Goal: Task Accomplishment & Management: Complete application form

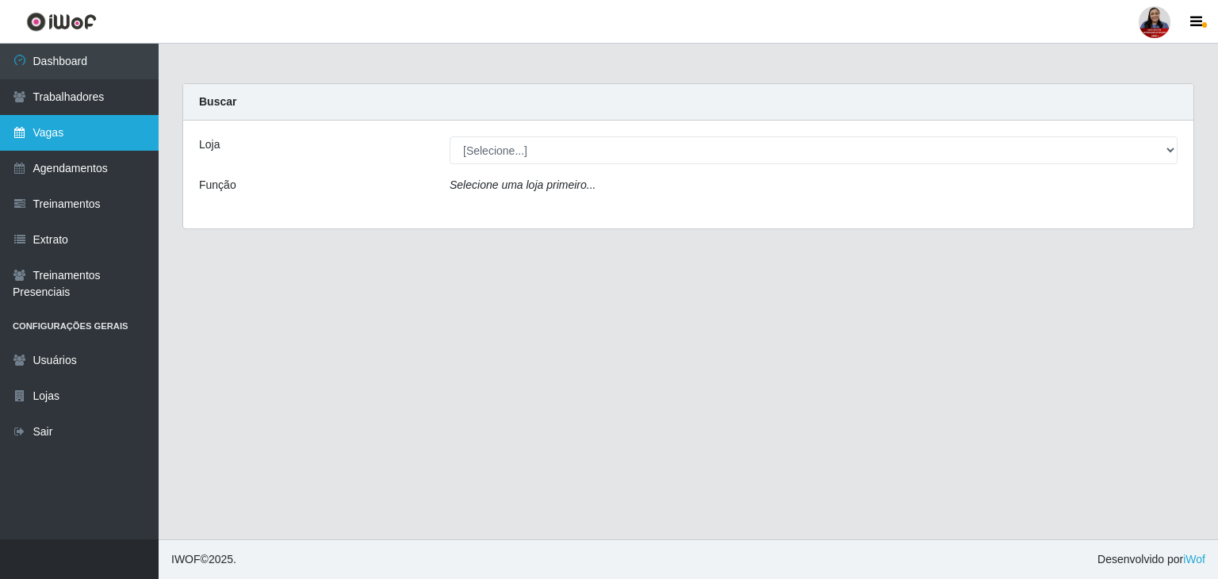
click at [73, 131] on link "Vagas" at bounding box center [79, 133] width 159 height 36
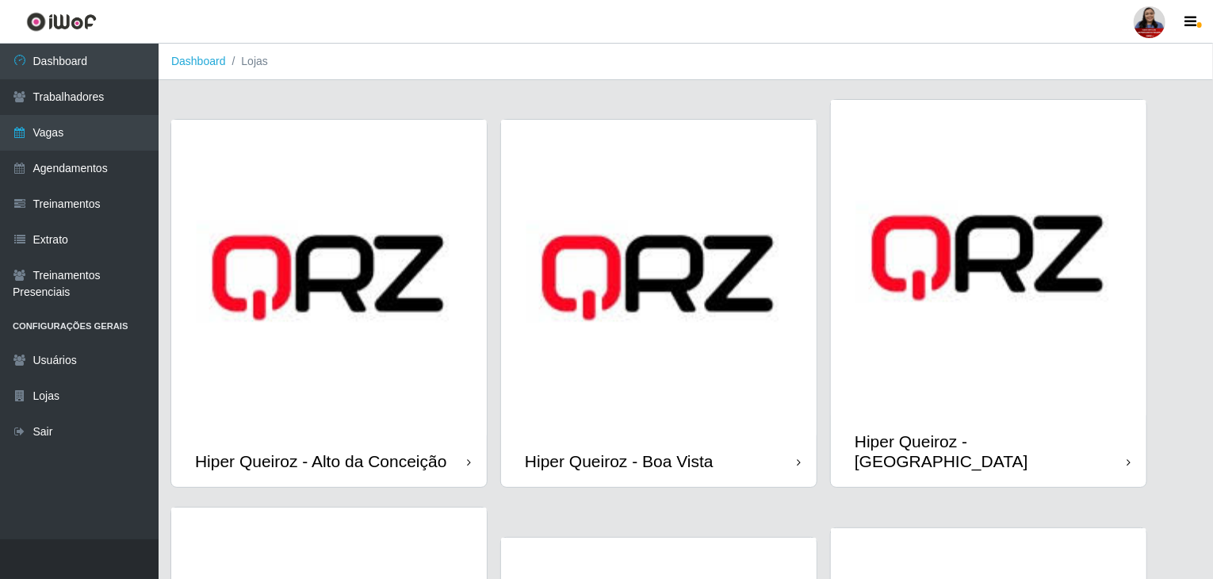
click at [1069, 279] on img at bounding box center [989, 258] width 316 height 316
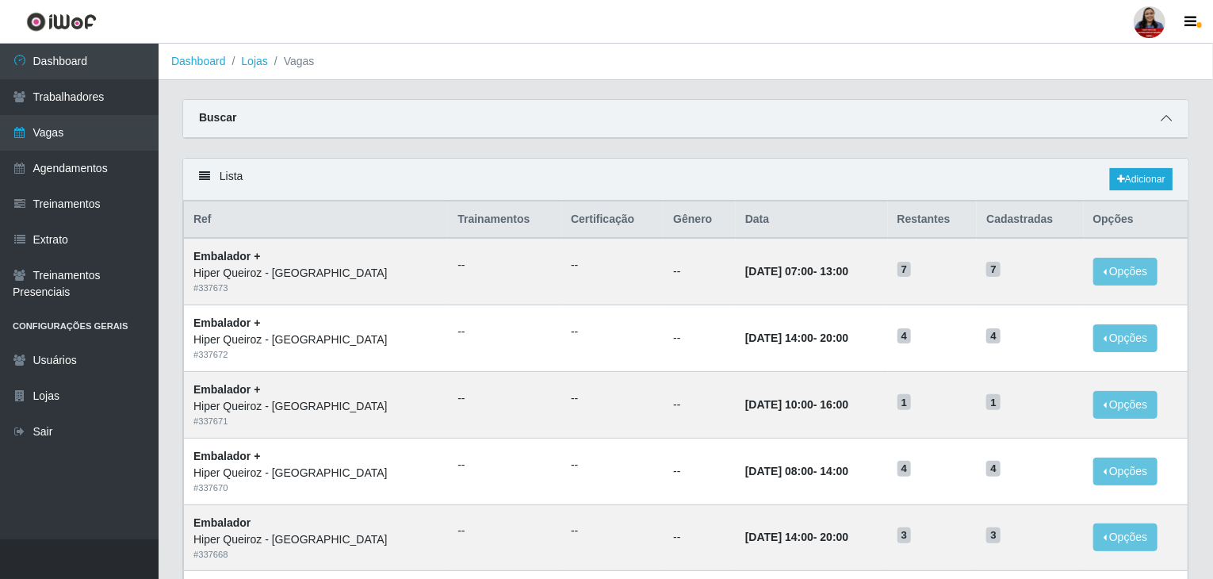
click at [1164, 120] on icon at bounding box center [1166, 118] width 11 height 11
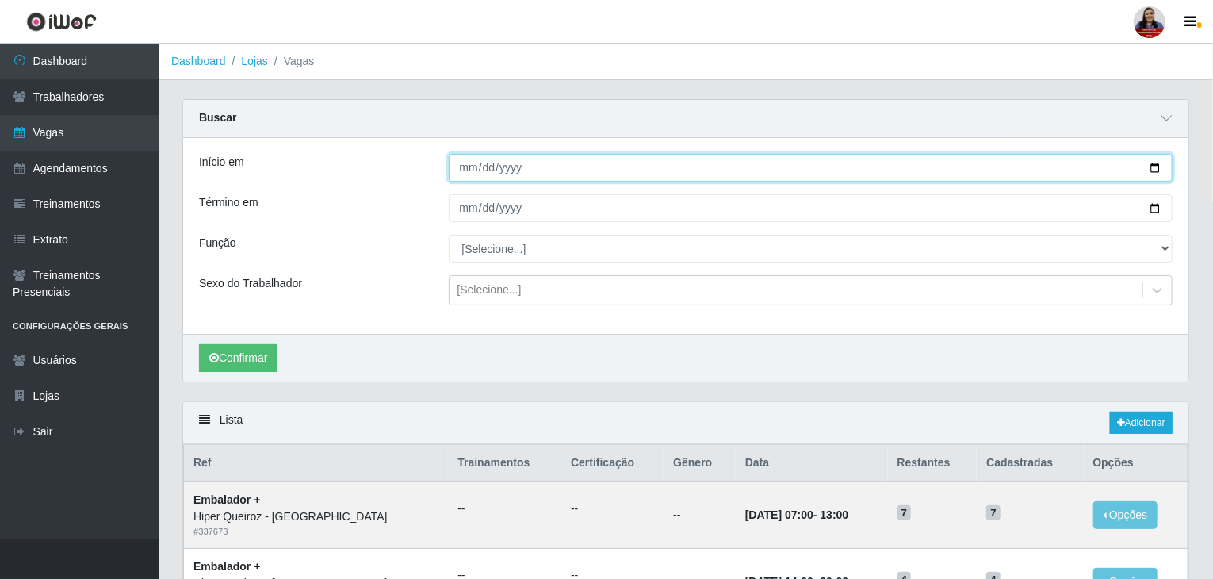
click at [1152, 169] on input "Início em" at bounding box center [811, 168] width 725 height 28
type input "[DATE]"
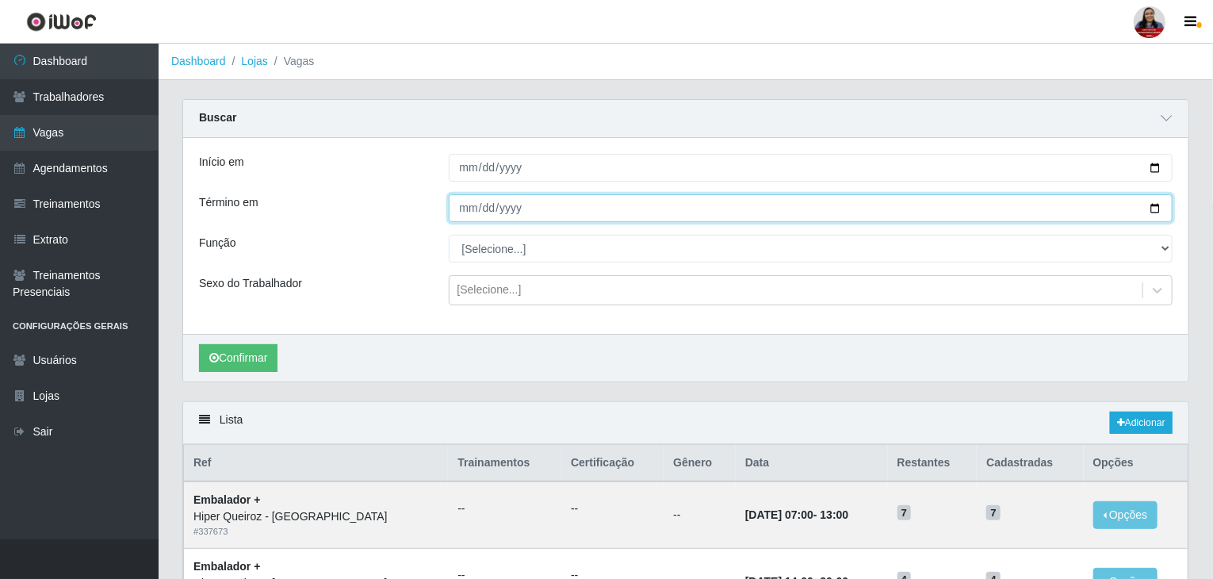
click at [1153, 212] on input "Término em" at bounding box center [811, 208] width 725 height 28
type input "[DATE]"
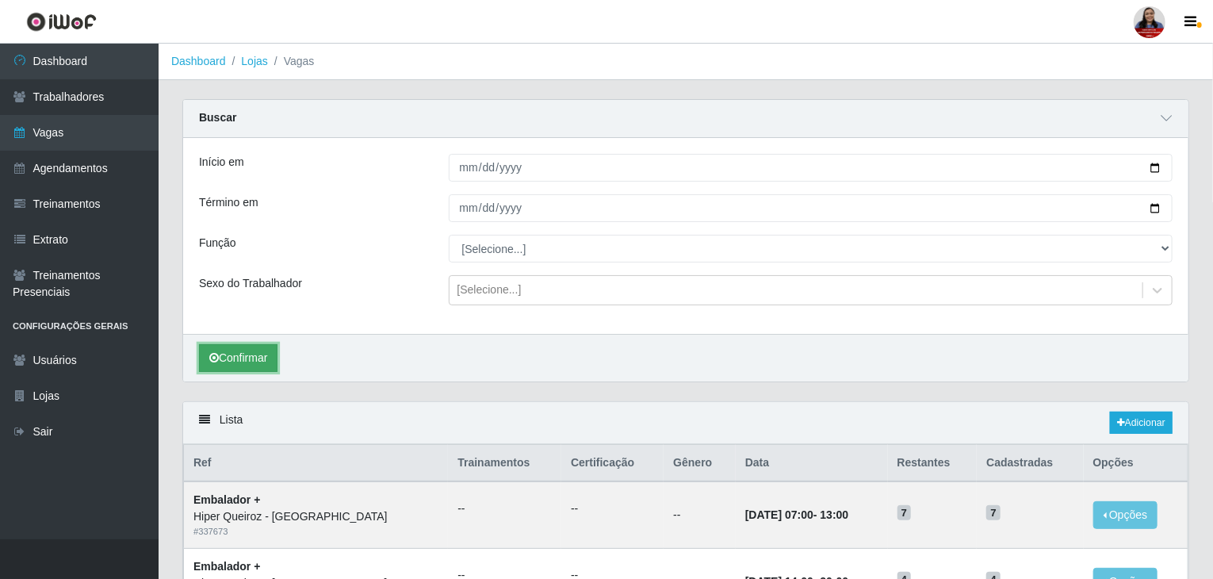
click at [262, 361] on button "Confirmar" at bounding box center [238, 358] width 78 height 28
click at [1130, 423] on link "Adicionar" at bounding box center [1141, 422] width 63 height 22
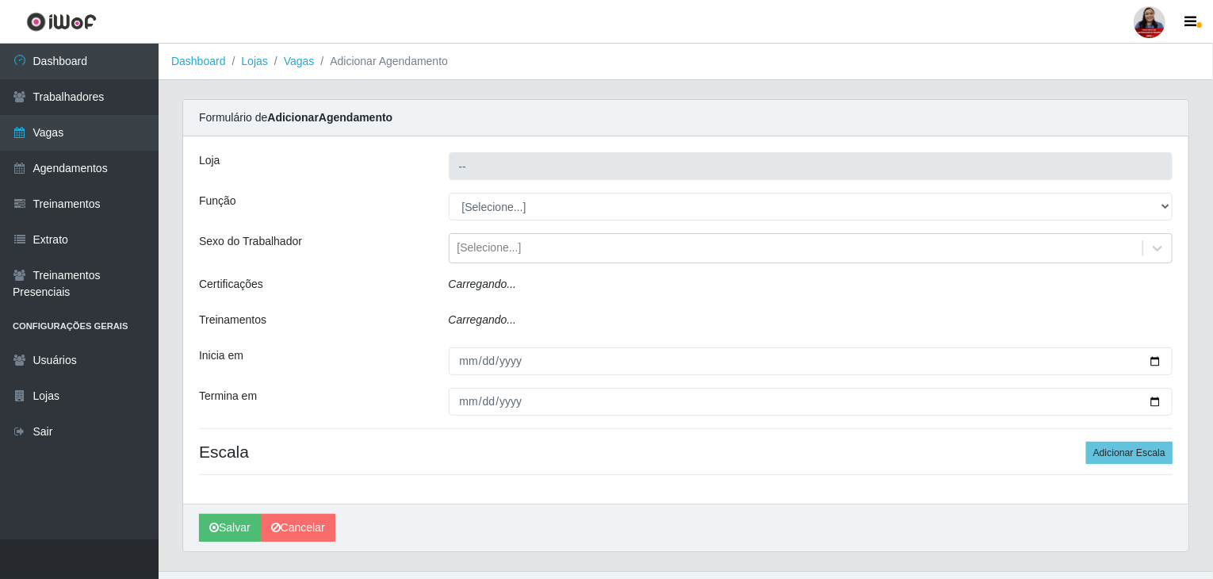
type input "Hiper Queiroz - [GEOGRAPHIC_DATA]"
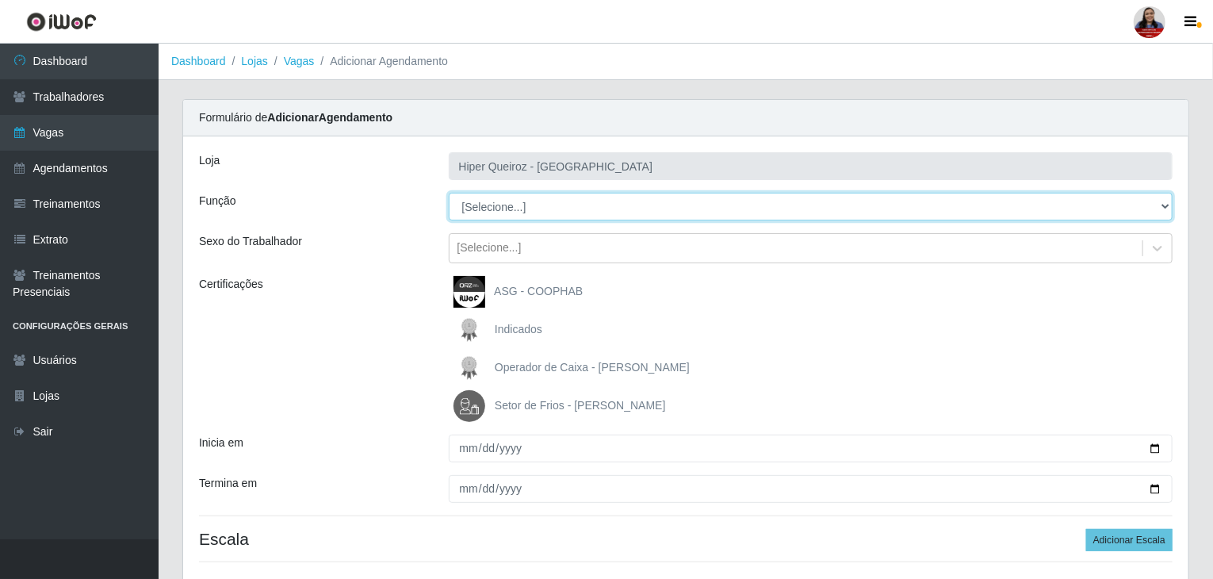
click at [615, 207] on select "[Selecione...] Embalador Embalador + Embalador ++ Operador de Caixa Operador de…" at bounding box center [811, 207] width 725 height 28
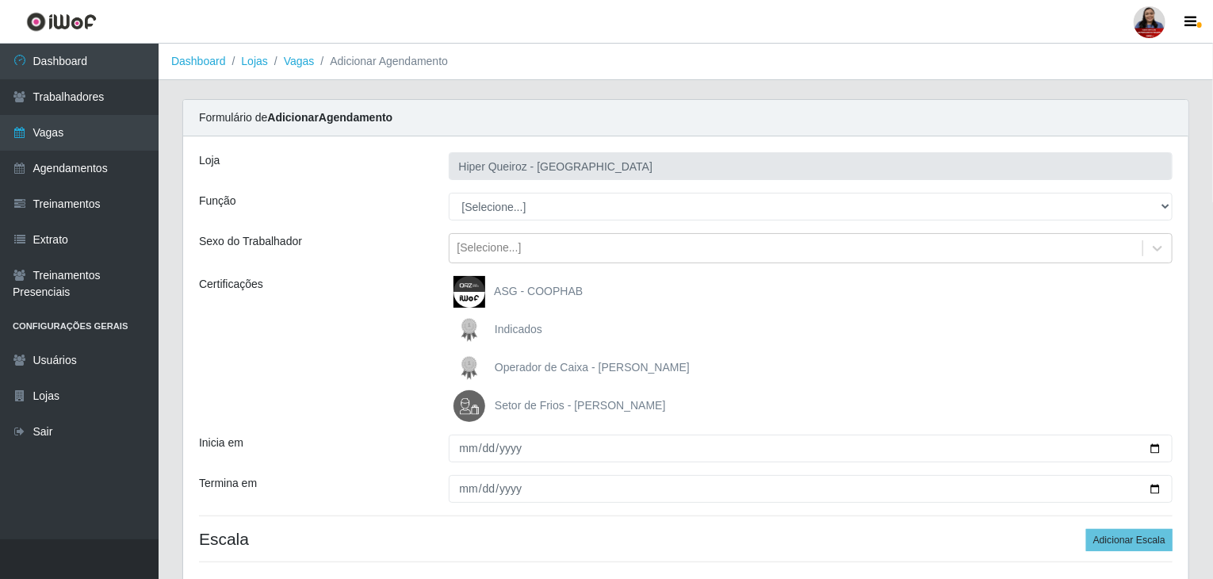
click at [393, 172] on div "Loja" at bounding box center [312, 166] width 250 height 28
